Goal: Find specific page/section: Find specific page/section

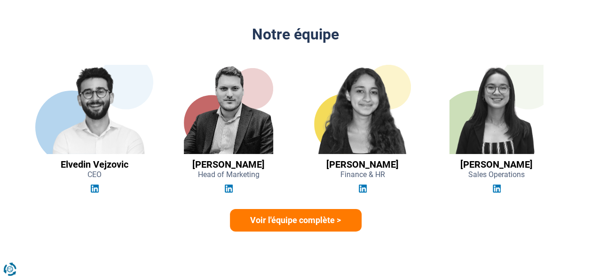
scroll to position [1409, 0]
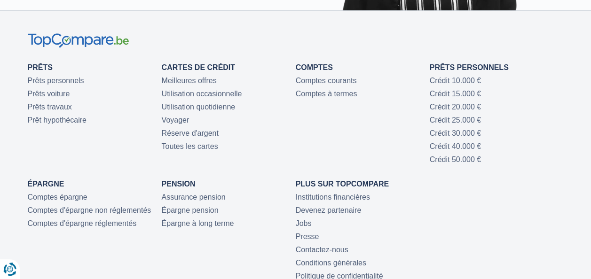
scroll to position [2114, 0]
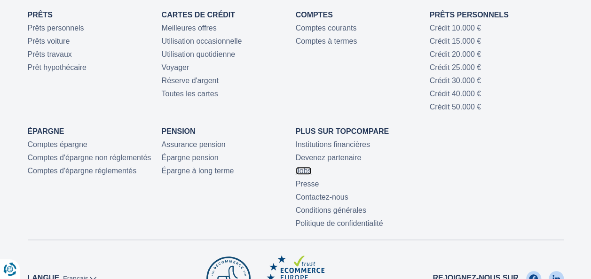
click at [304, 169] on link "Jobs" at bounding box center [304, 171] width 16 height 8
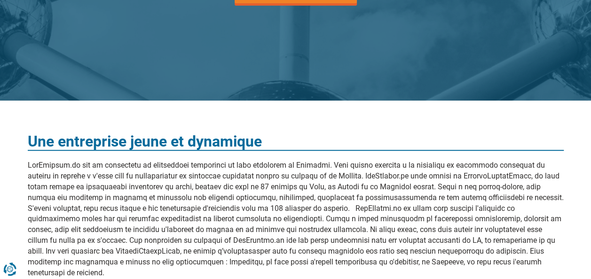
scroll to position [141, 0]
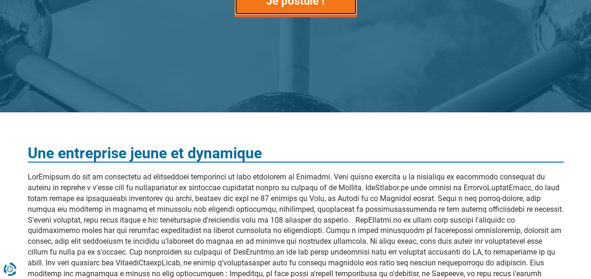
click at [325, 8] on link "Je postule !" at bounding box center [295, 1] width 122 height 28
click at [471, 72] on div "Rejoignez l'équipe TopCompare Je postule !" at bounding box center [295, 0] width 357 height 171
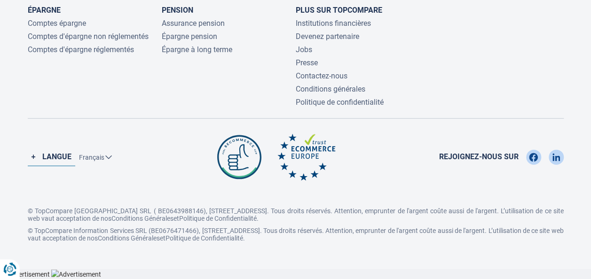
scroll to position [877, 0]
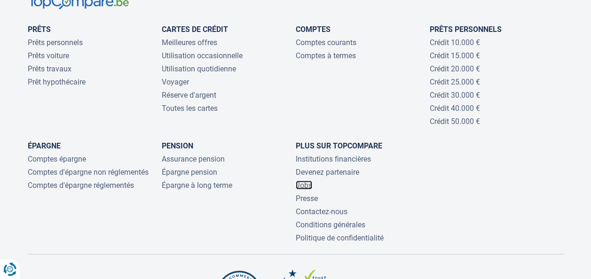
click at [304, 187] on link "Jobs" at bounding box center [304, 184] width 16 height 9
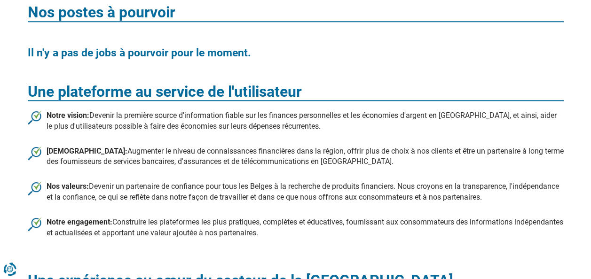
scroll to position [423, 0]
